Goal: Go to known website: Access a specific website the user already knows

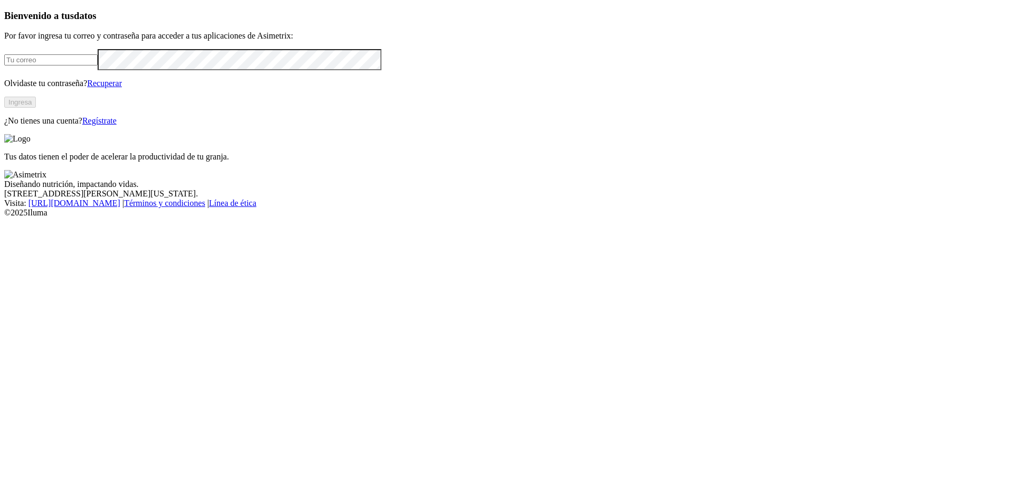
click at [98, 65] on input "email" at bounding box center [50, 59] width 93 height 11
click at [4, 217] on com-1password-button at bounding box center [4, 217] width 0 height 0
type input "[PERSON_NAME][EMAIL_ADDRESS][PERSON_NAME][DOMAIN_NAME]"
click at [36, 108] on button "Ingresa" at bounding box center [20, 102] width 32 height 11
click at [355, 124] on div "Bienvenido a tus datos Por favor ingresa tu correo y contraseña para acceder a …" at bounding box center [506, 67] width 1004 height 114
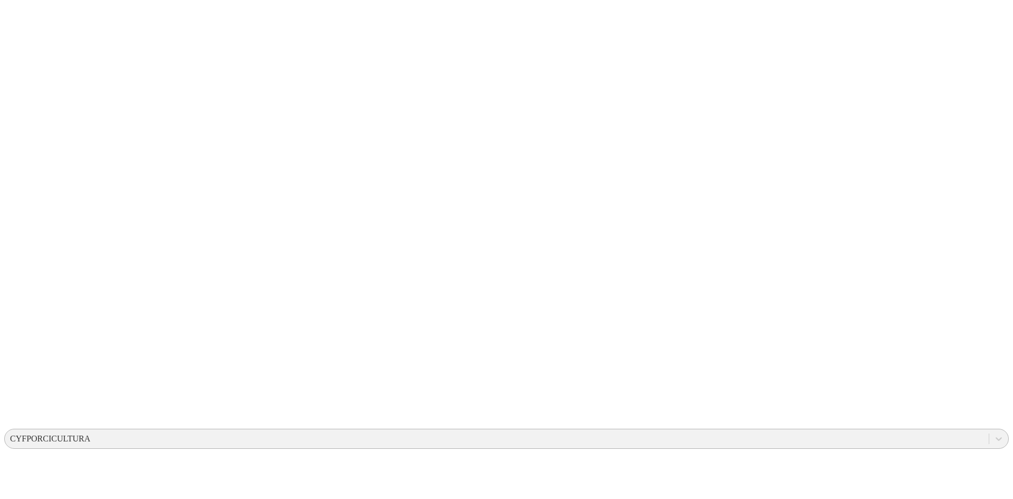
click at [90, 434] on div "CYFPORCICULTURA" at bounding box center [50, 438] width 80 height 9
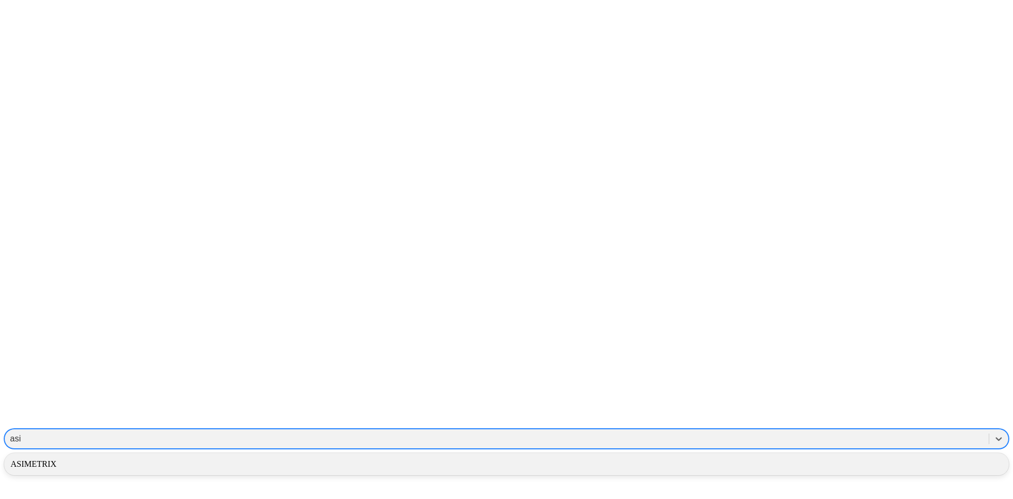
type input "asim"
